Goal: Information Seeking & Learning: Learn about a topic

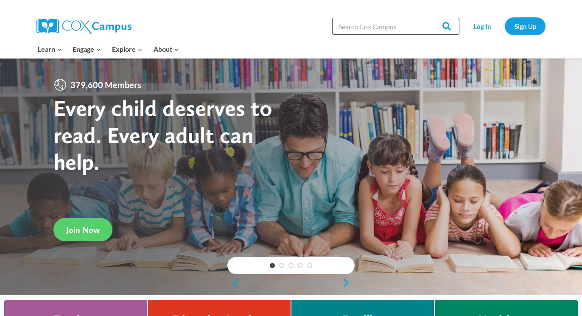
click at [360, 28] on input "Search in [URL][DOMAIN_NAME]" at bounding box center [395, 26] width 127 height 17
type input "[MEDICAL_DATA]"
click at [444, 26] on input "Search" at bounding box center [443, 26] width 33 height 17
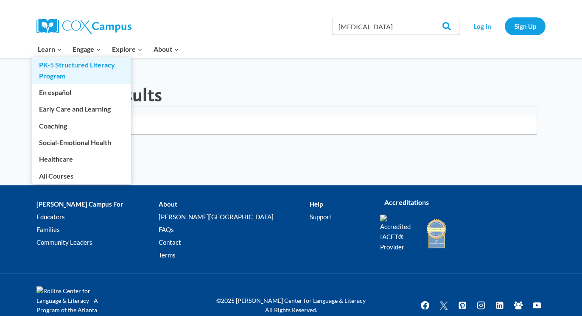
click at [56, 65] on link "PK-5 Structured Literacy Program" at bounding box center [81, 70] width 99 height 27
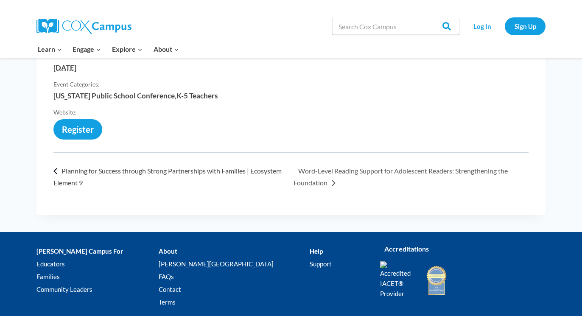
scroll to position [280, 0]
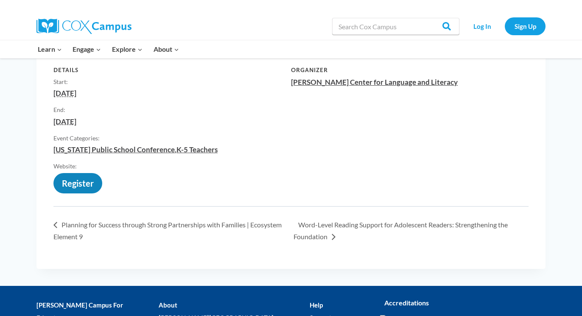
click at [66, 187] on link "https://web.cvent.com/event/7e44756e-83aa-4e53-b1c5-dd46b5573055/regProcessStep1" at bounding box center [77, 187] width 49 height 0
